Goal: Manage account settings

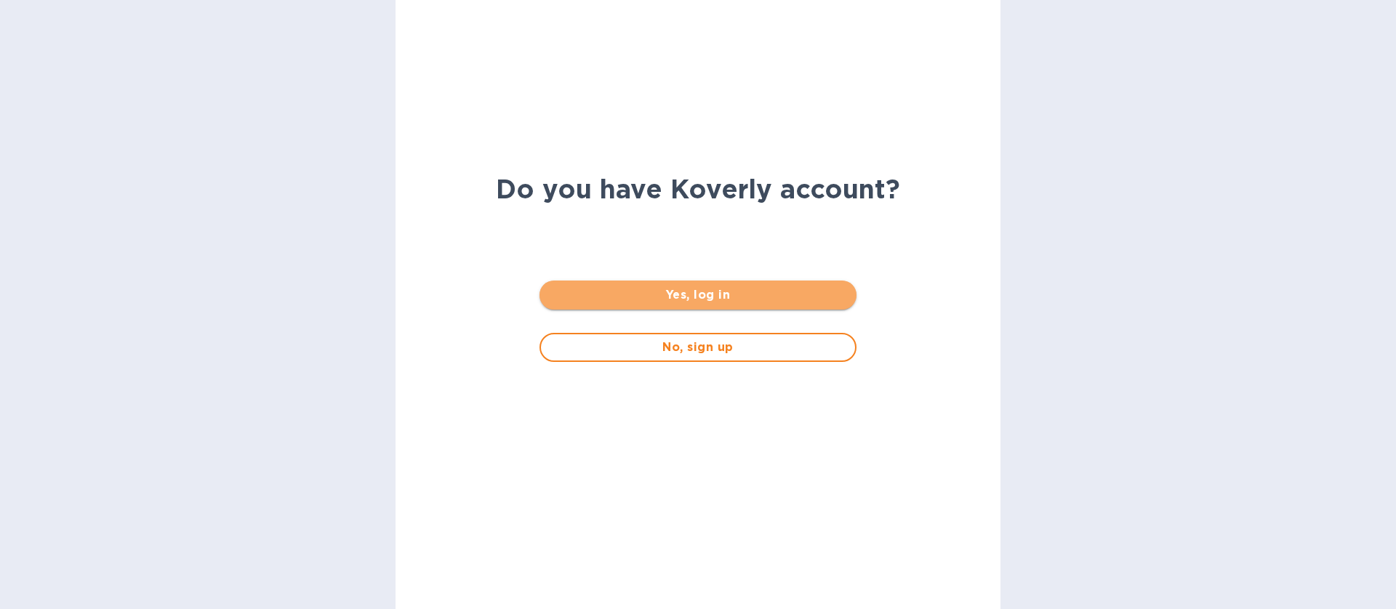
click at [735, 290] on span "Yes, log in" at bounding box center [697, 294] width 293 height 17
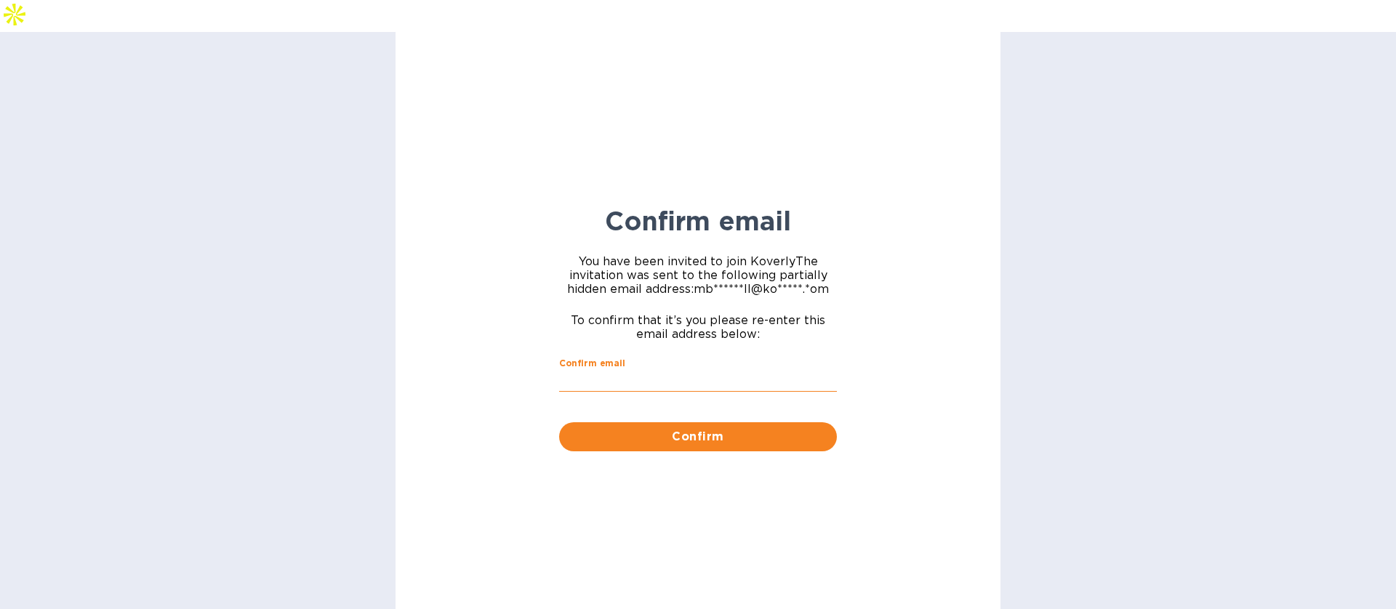
click at [691, 370] on input "Confirm email" at bounding box center [698, 381] width 278 height 22
type input "mbrakebill@koverly.com"
click at [685, 422] on button "Confirm" at bounding box center [698, 436] width 278 height 29
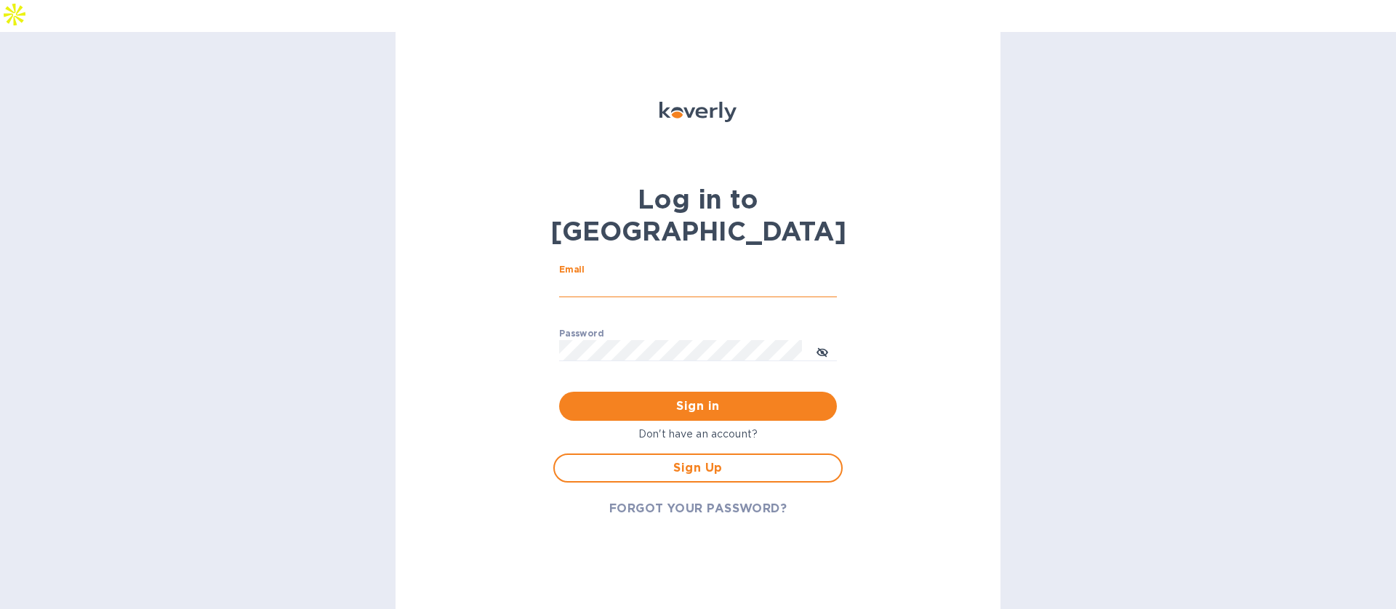
click at [630, 276] on input "Email" at bounding box center [698, 287] width 278 height 22
type input "mbrakebill@koverly.com"
click at [669, 398] on span "Sign in" at bounding box center [698, 406] width 254 height 17
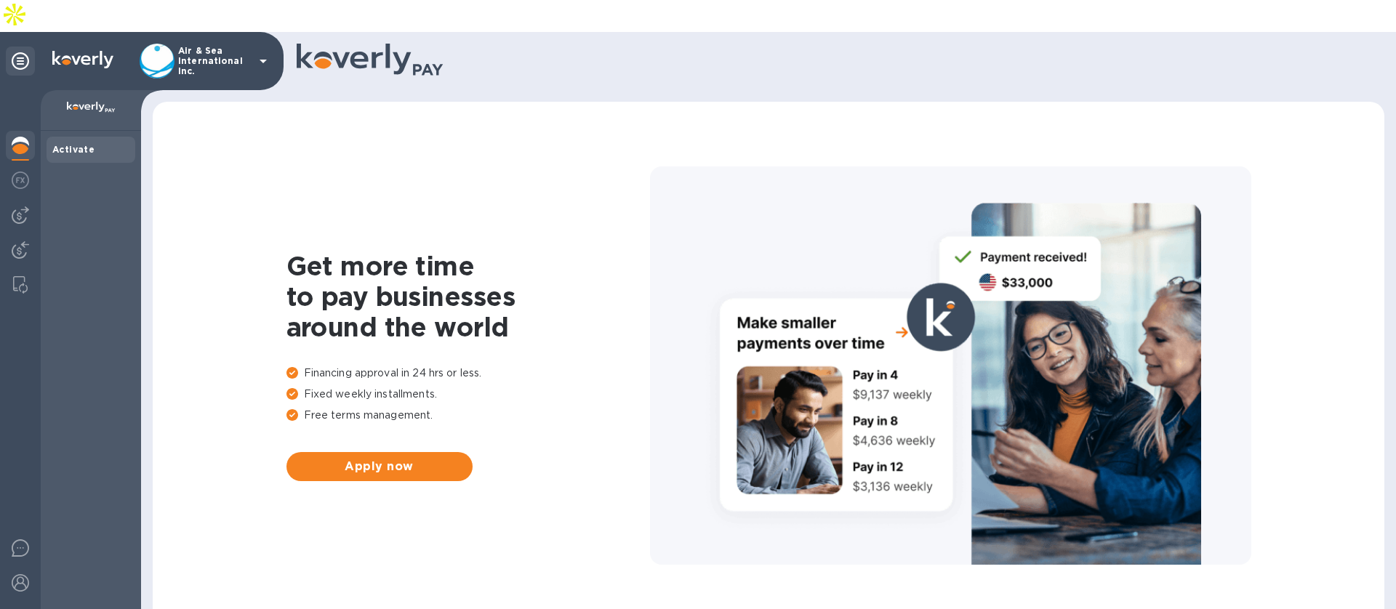
click at [270, 52] on icon at bounding box center [262, 60] width 17 height 17
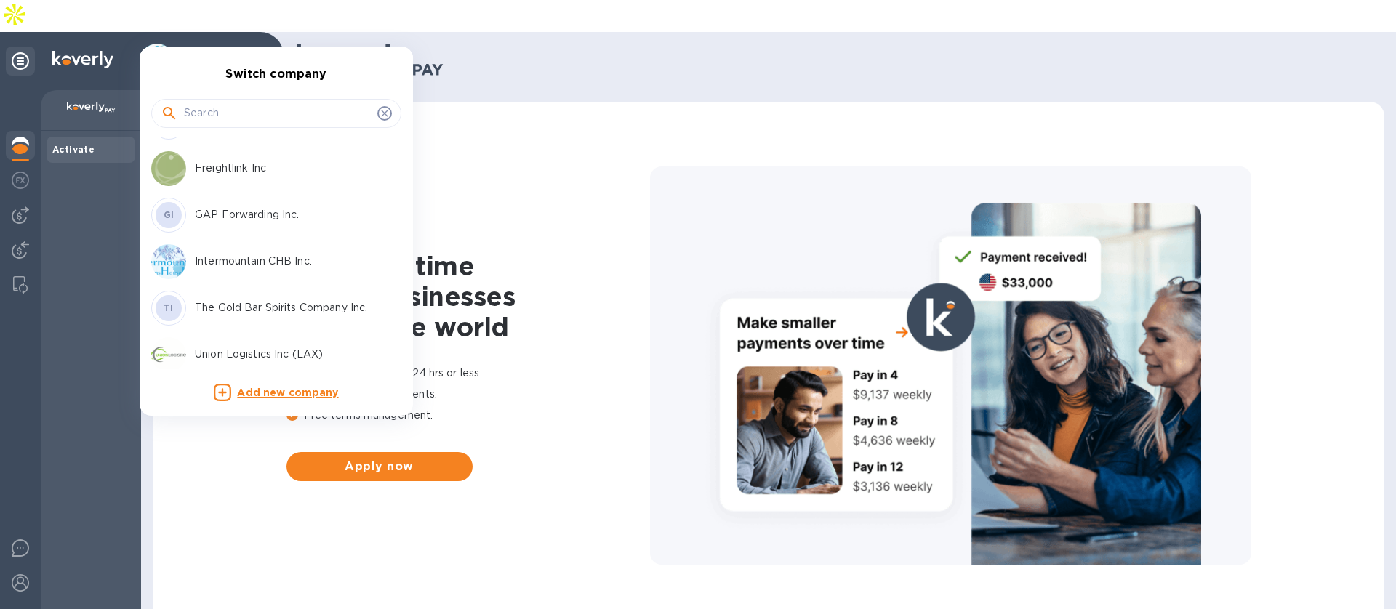
scroll to position [185, 0]
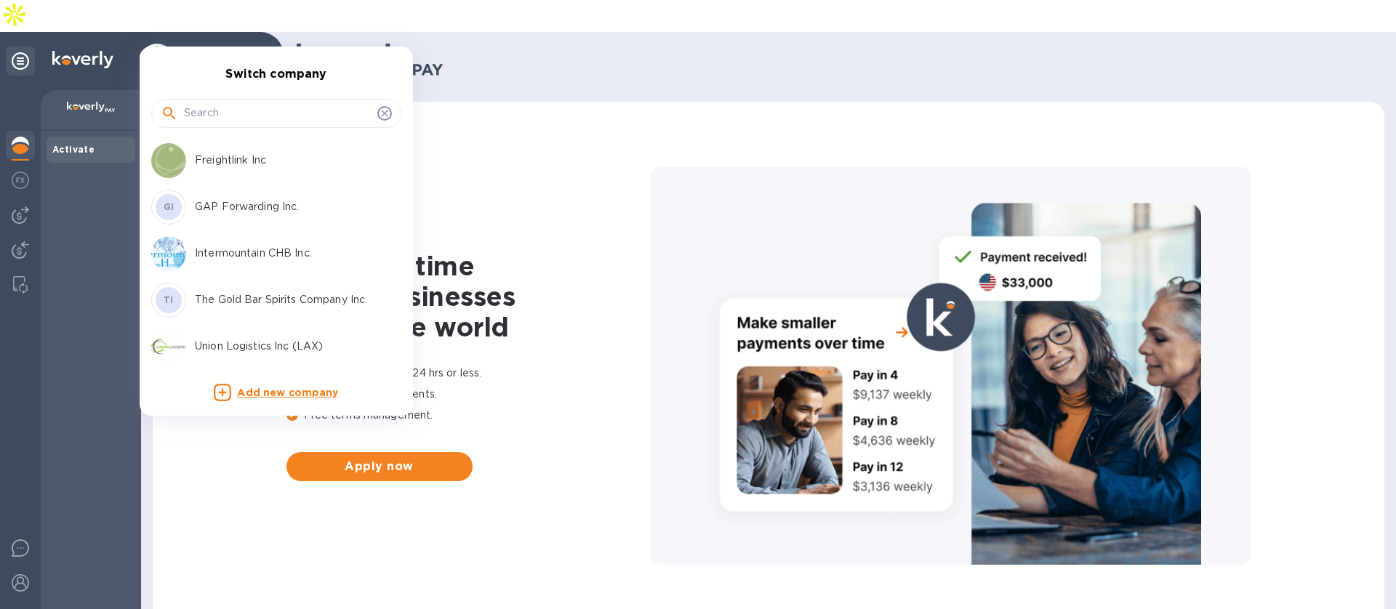
click at [241, 206] on p "GAP Forwarding Inc." at bounding box center [286, 206] width 183 height 15
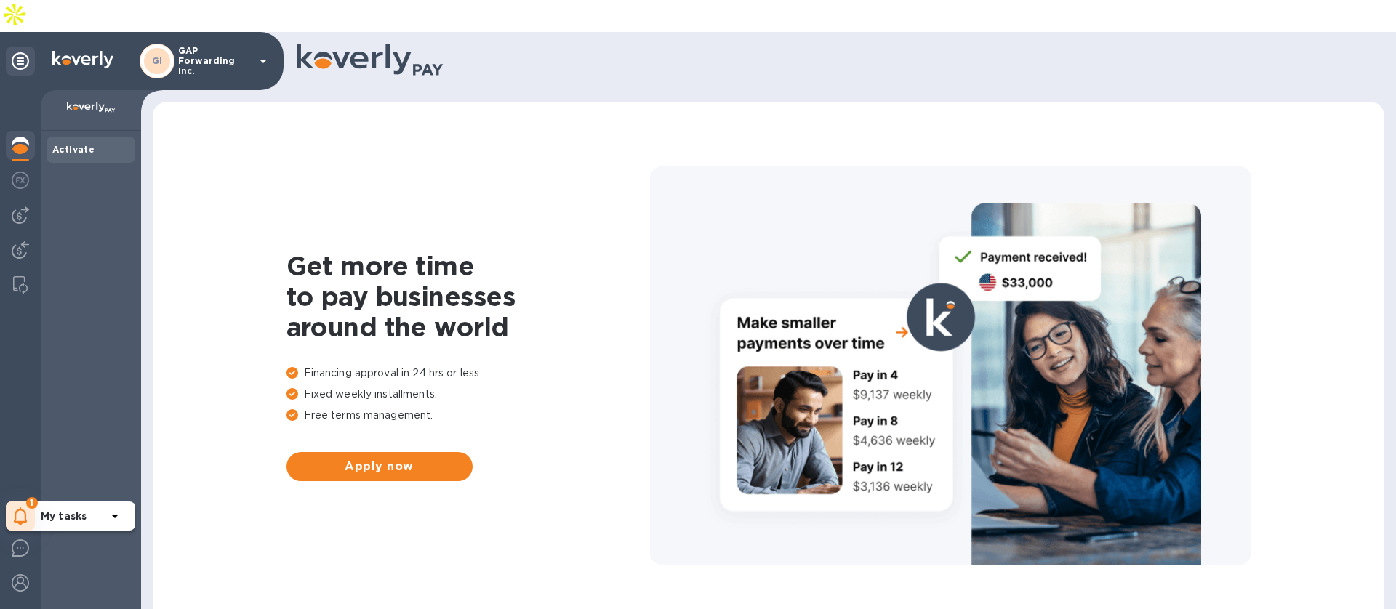
click at [21, 507] on icon at bounding box center [21, 515] width 14 height 17
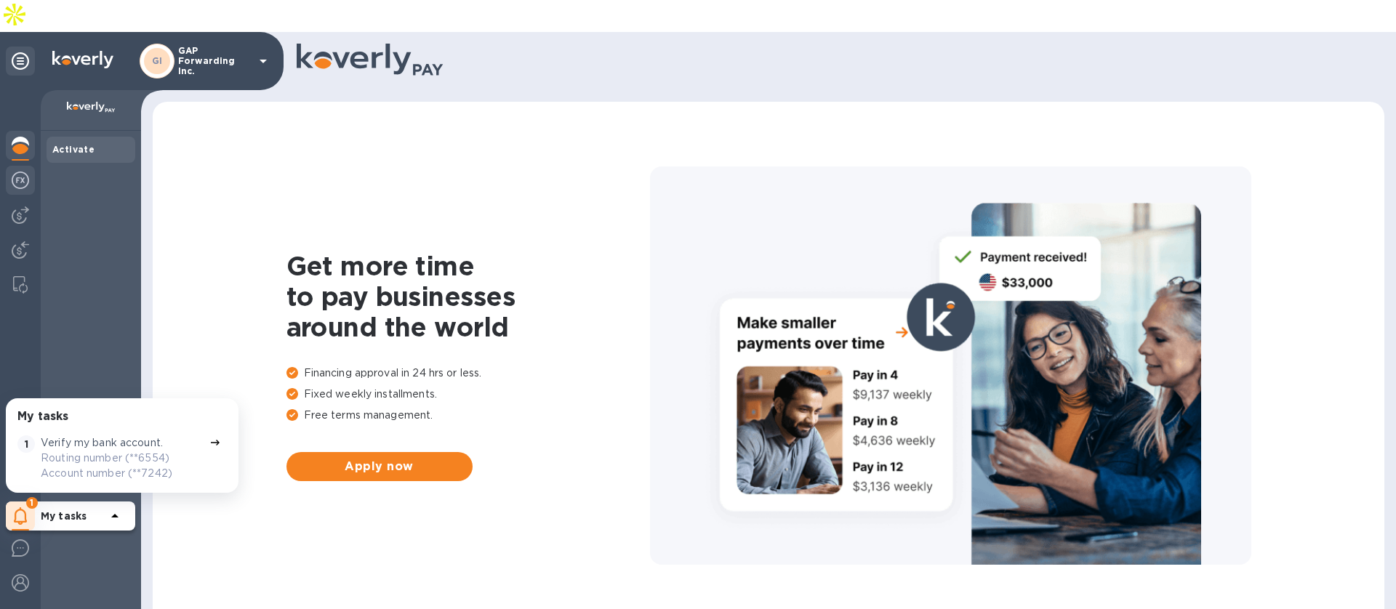
click at [21, 172] on img at bounding box center [20, 180] width 17 height 17
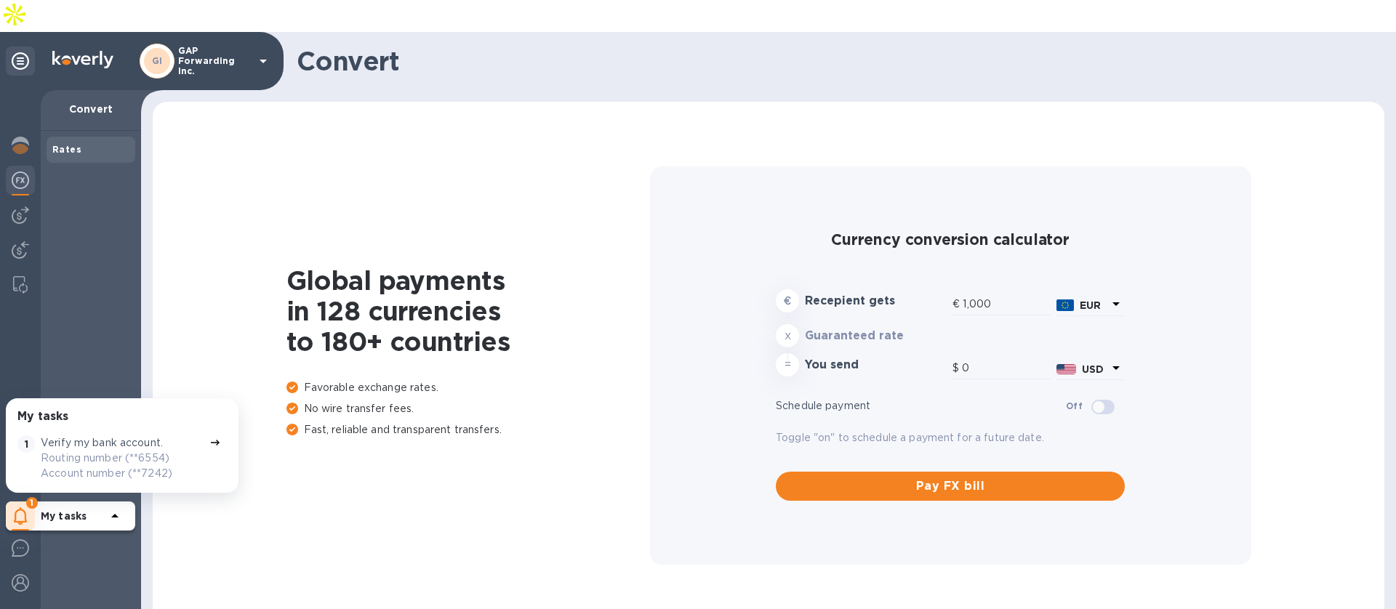
type input "1,186.12"
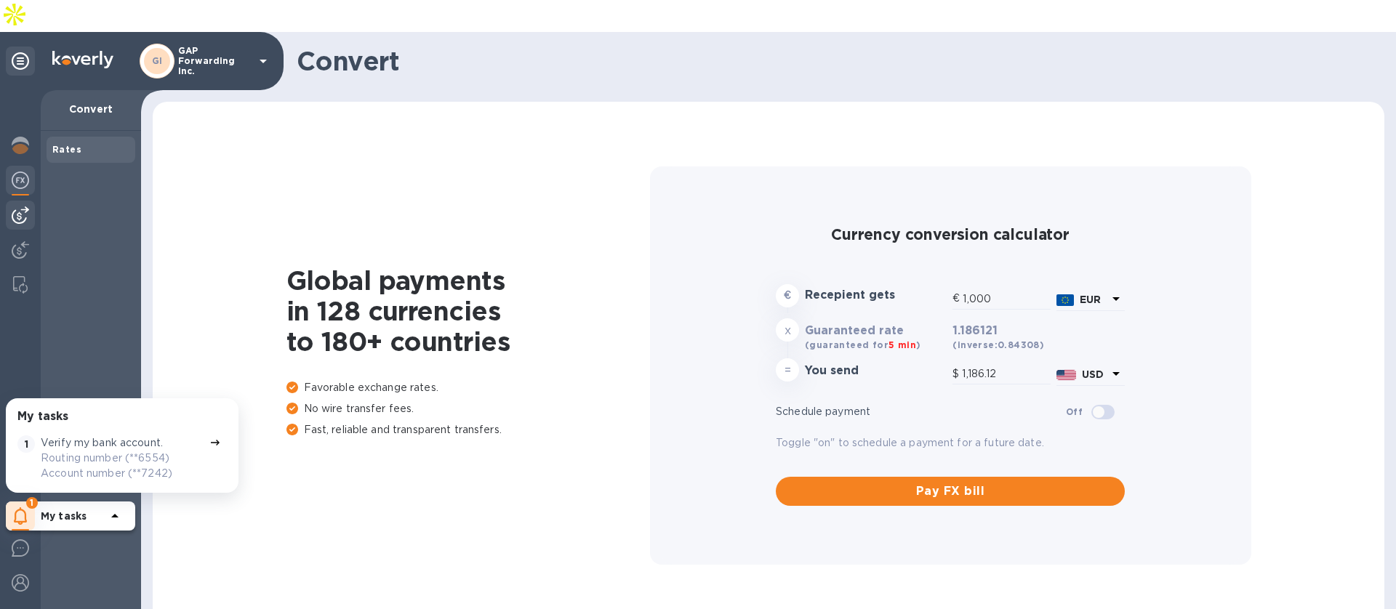
click at [18, 201] on div at bounding box center [20, 215] width 29 height 29
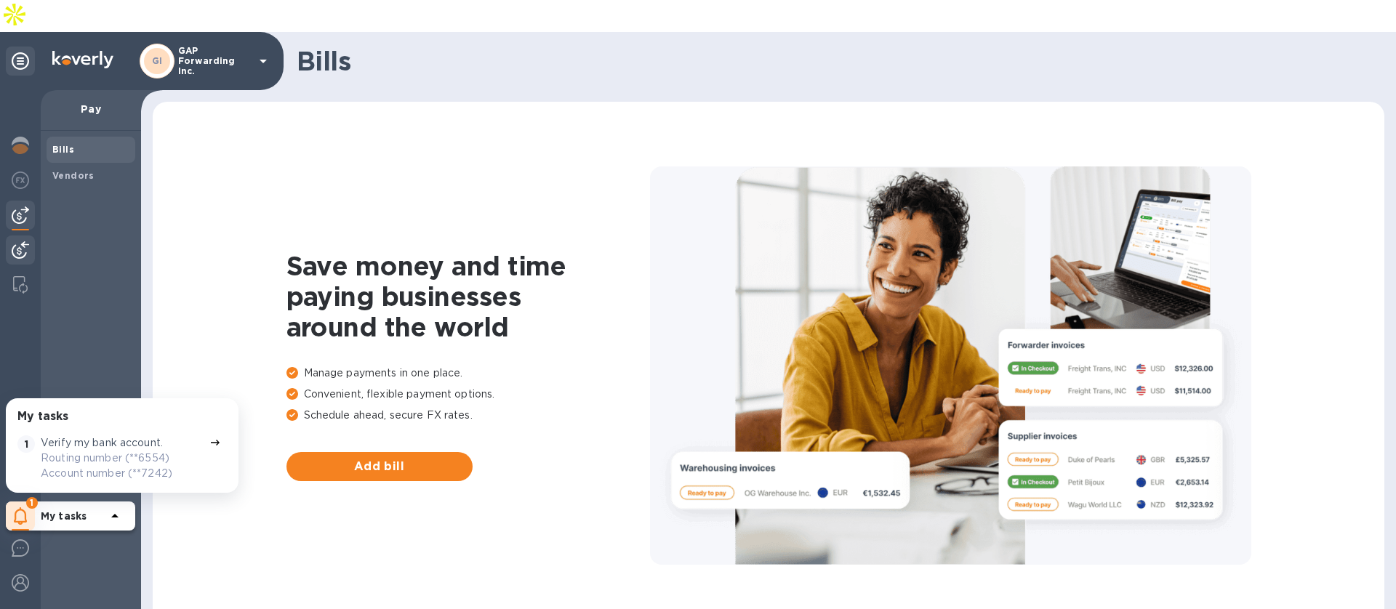
click at [16, 236] on div at bounding box center [20, 252] width 29 height 32
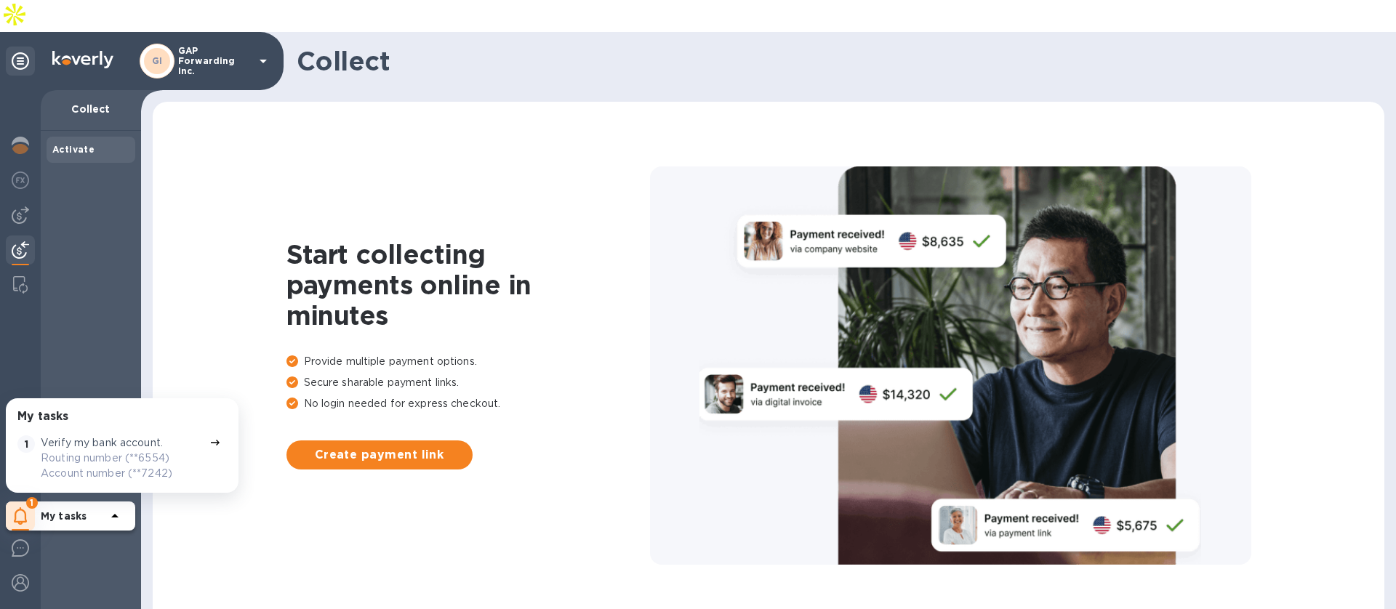
click at [18, 241] on img at bounding box center [20, 249] width 17 height 17
click at [17, 609] on img at bounding box center [20, 617] width 17 height 17
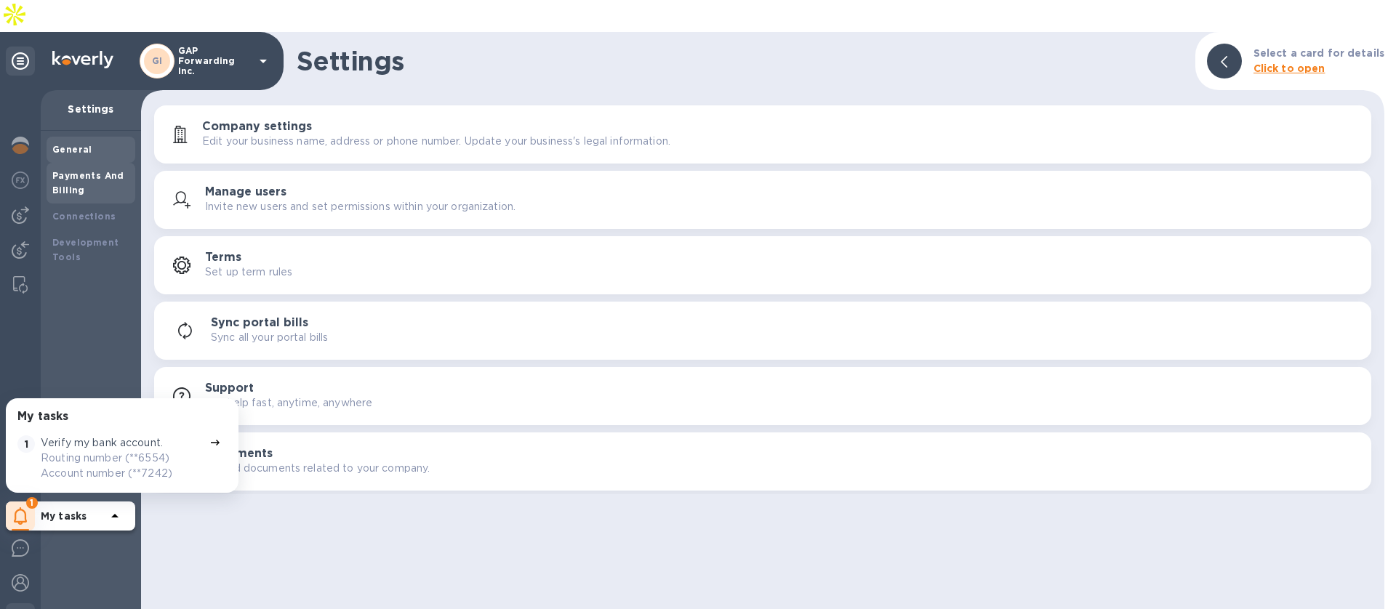
click at [81, 170] on b "Payments And Billing" at bounding box center [88, 182] width 72 height 25
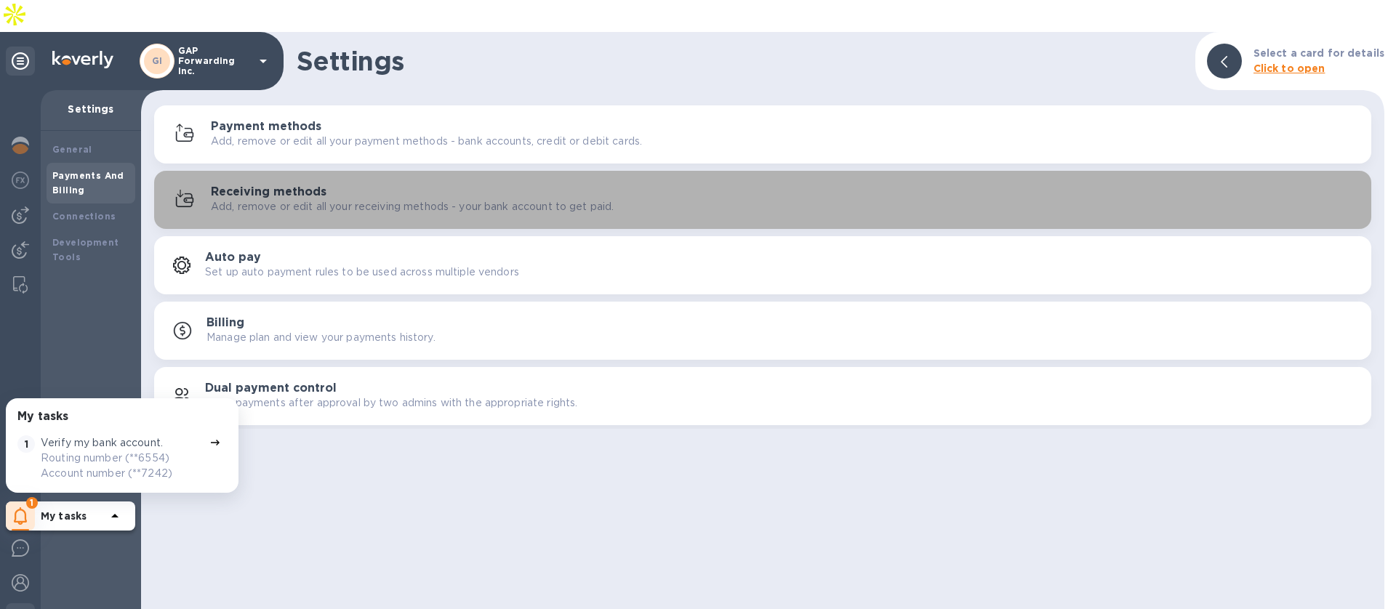
click at [276, 171] on button "Receiving methods Add, remove or edit all your receiving methods - your bank ac…" at bounding box center [762, 200] width 1217 height 58
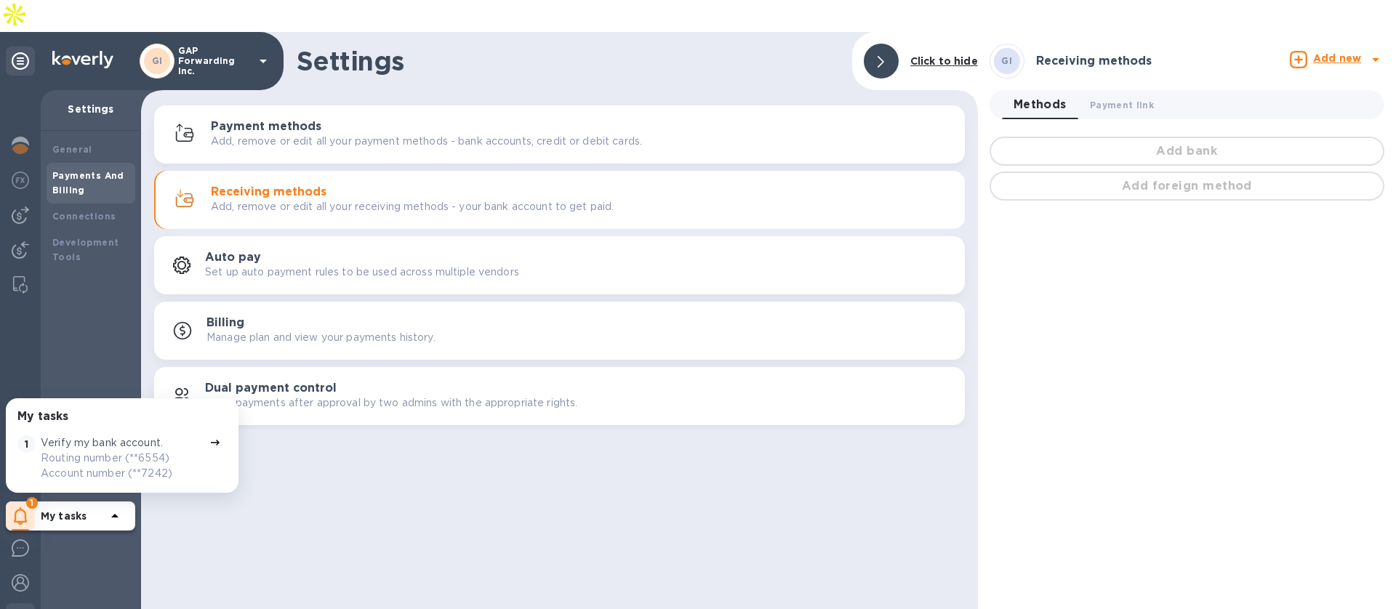
click at [276, 134] on p "Add, remove or edit all your payment methods - bank accounts, credit or debit c…" at bounding box center [426, 141] width 431 height 15
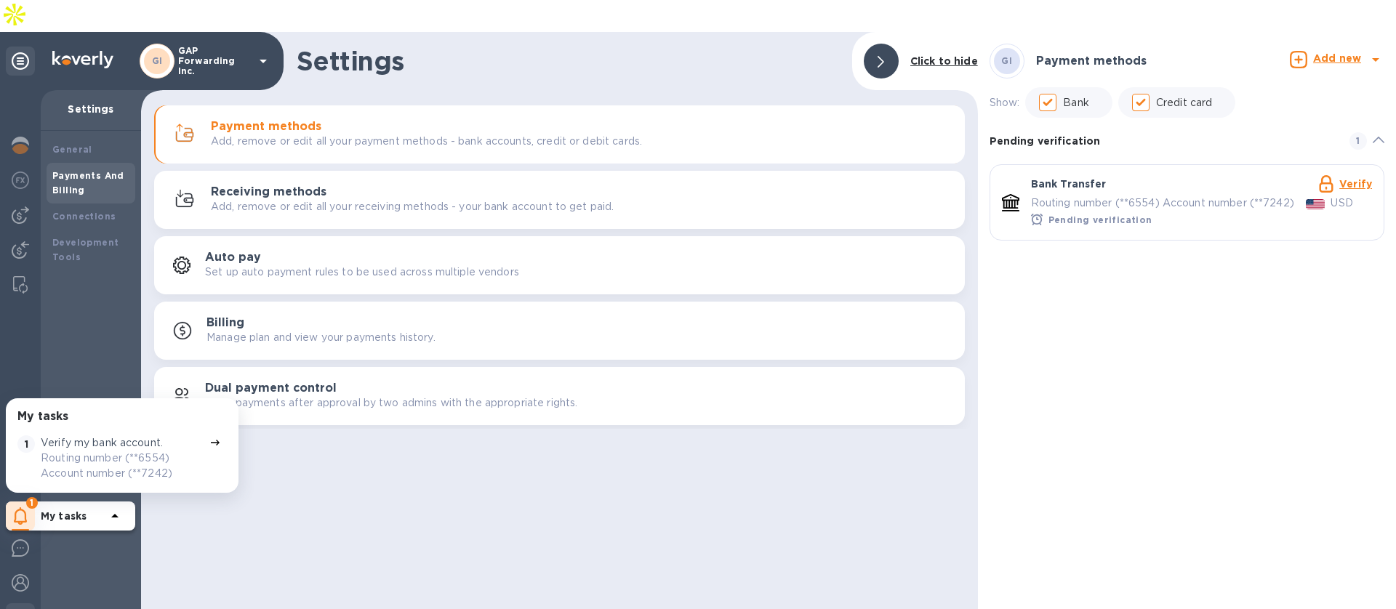
click at [277, 171] on button "Receiving methods Add, remove or edit all your receiving methods - your bank ac…" at bounding box center [559, 200] width 811 height 58
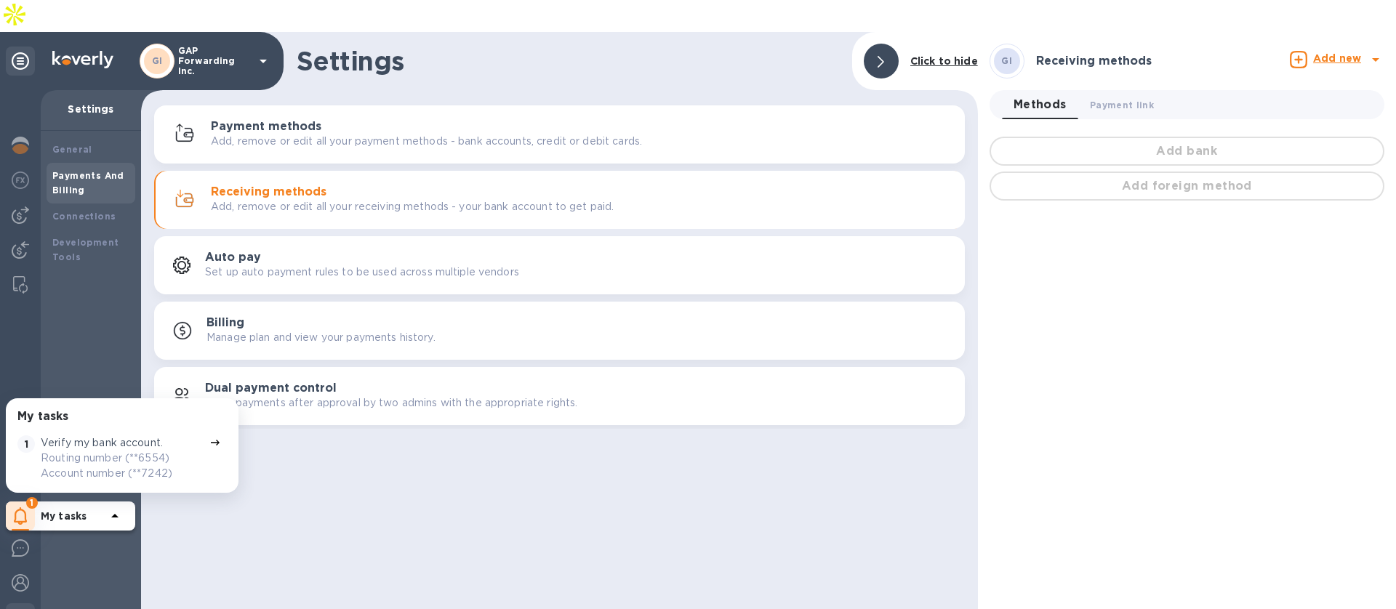
click at [276, 134] on p "Add, remove or edit all your payment methods - bank accounts, credit or debit c…" at bounding box center [426, 141] width 431 height 15
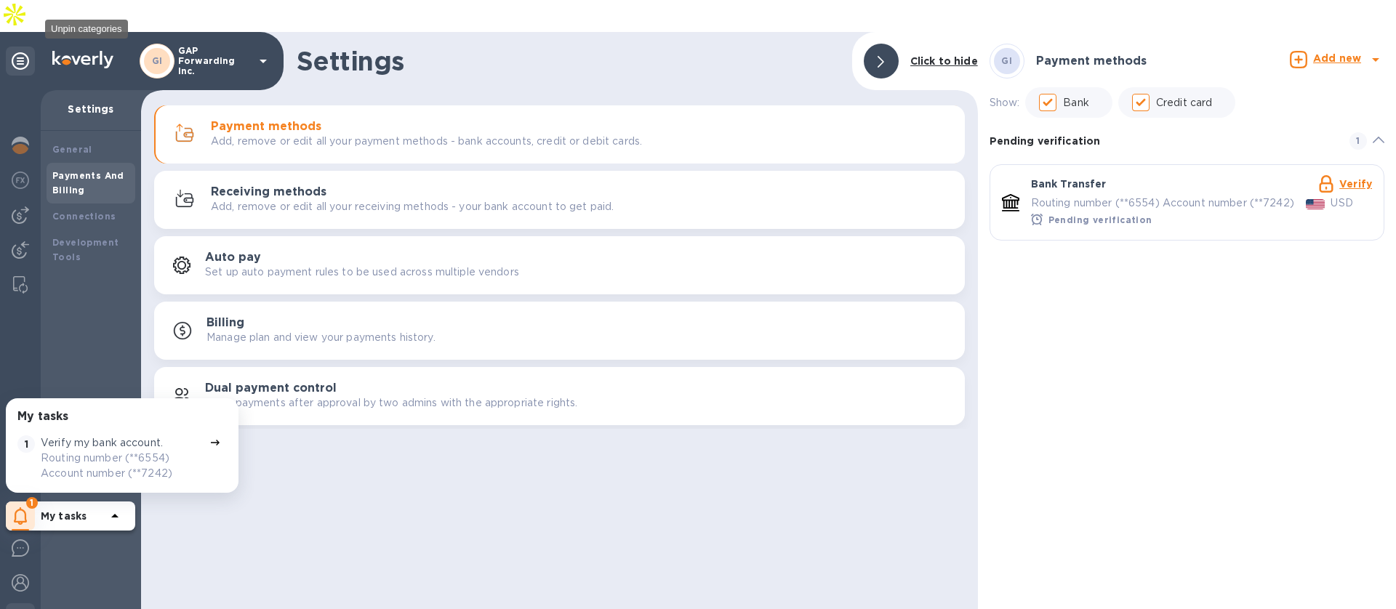
click at [18, 52] on icon at bounding box center [20, 60] width 17 height 17
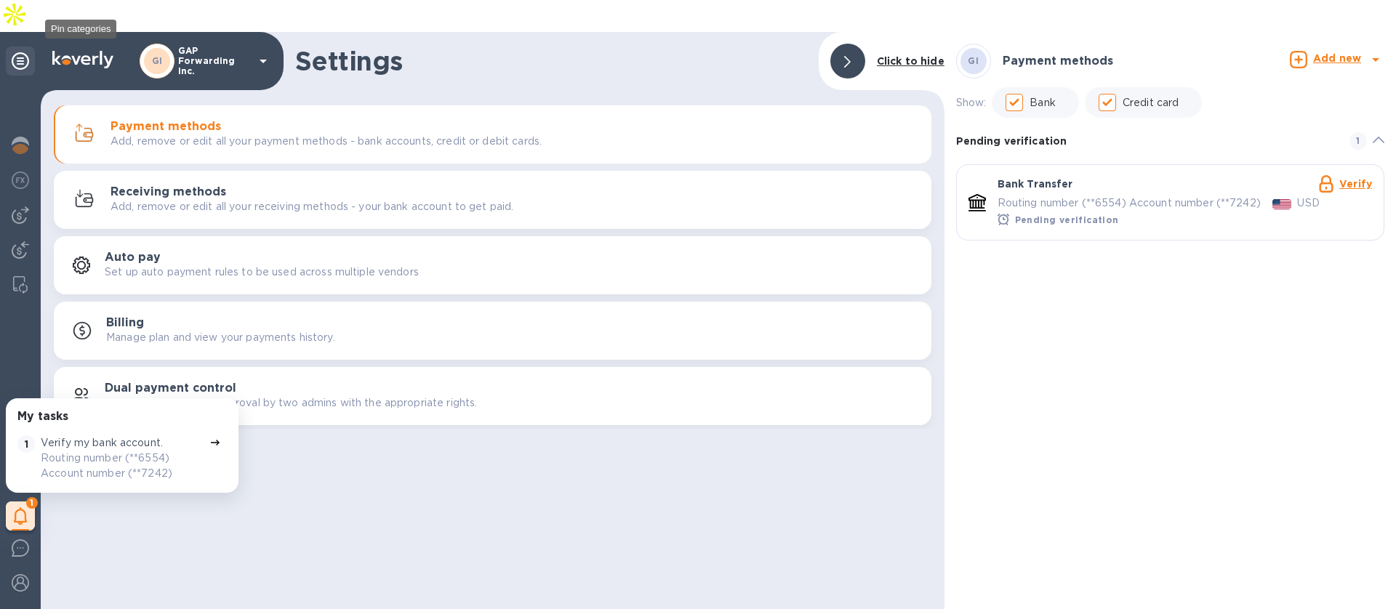
click at [18, 52] on icon at bounding box center [20, 60] width 17 height 17
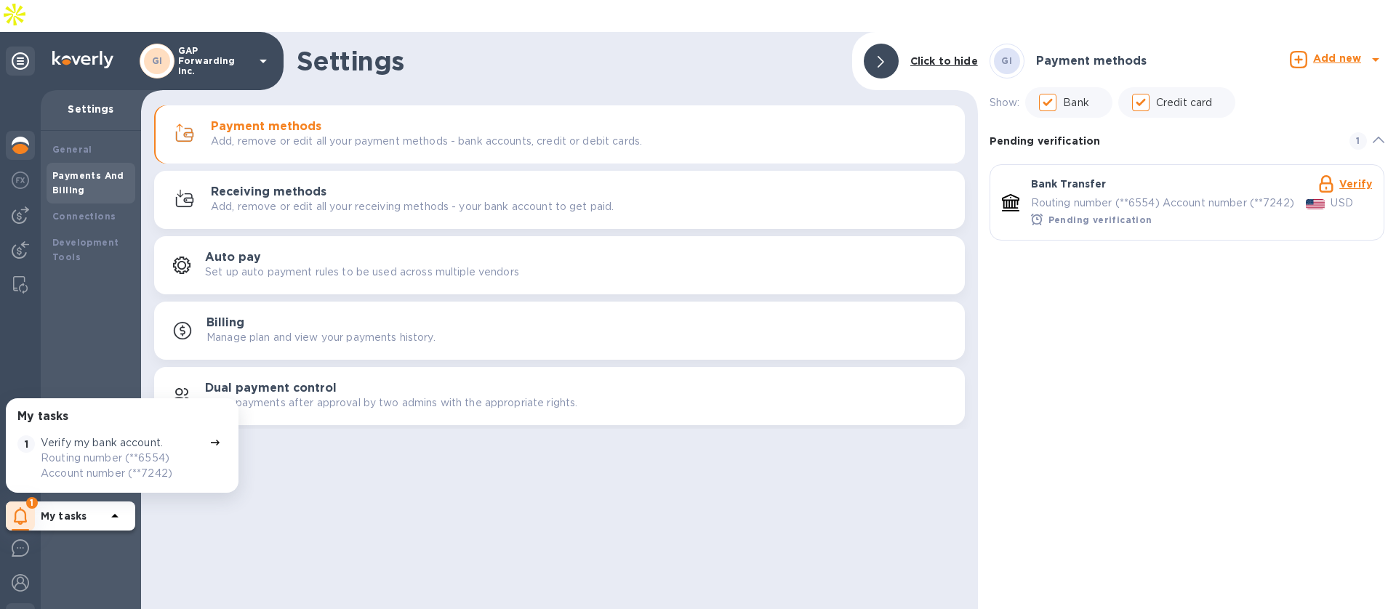
click at [25, 137] on img at bounding box center [20, 145] width 17 height 17
